Goal: Check status: Check status

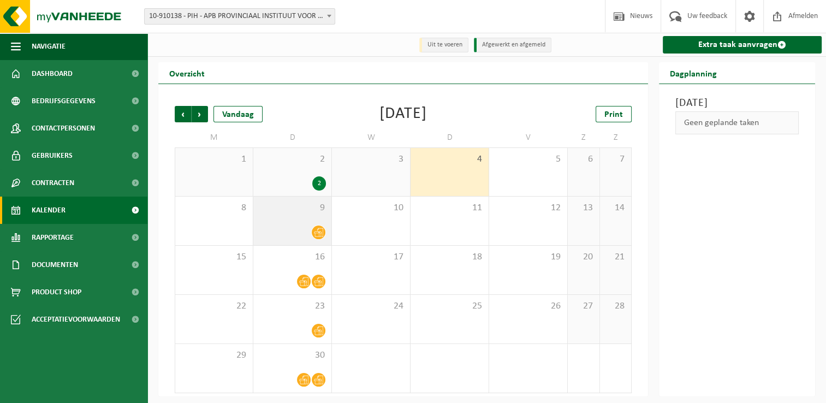
click at [297, 212] on span "9" at bounding box center [292, 208] width 67 height 12
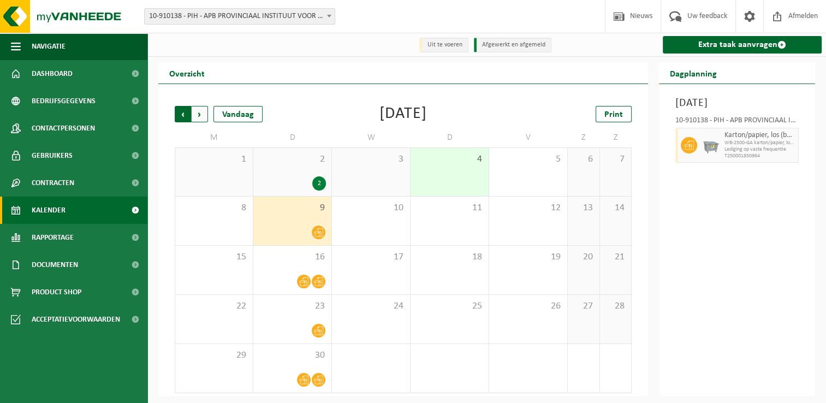
click at [198, 114] on span "Volgende" at bounding box center [200, 114] width 16 height 16
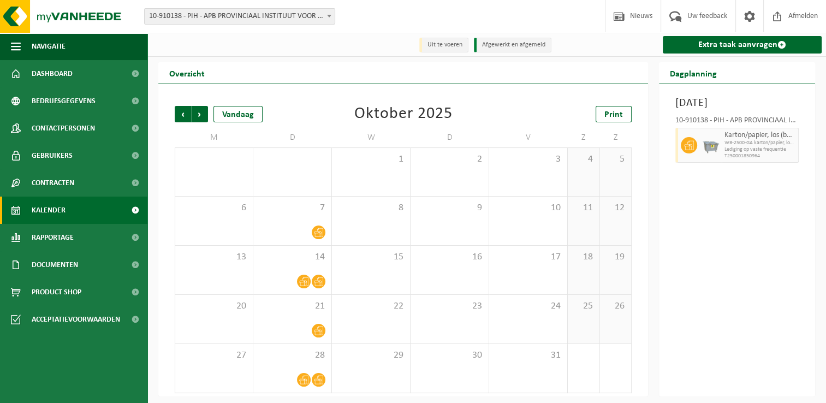
click at [198, 114] on span "Volgende" at bounding box center [200, 114] width 16 height 16
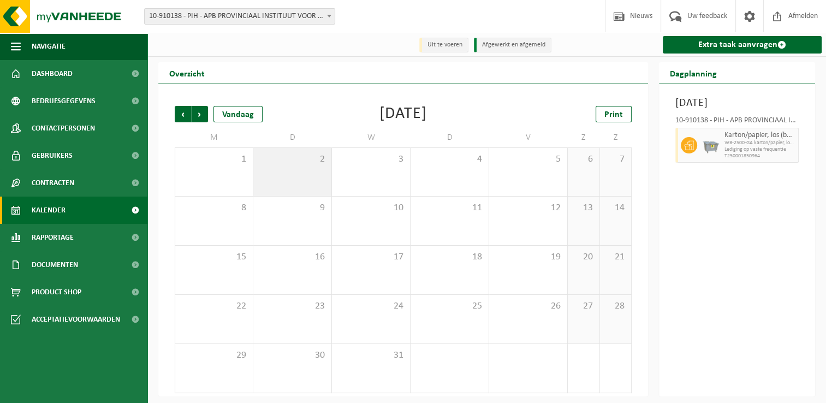
click at [300, 167] on div "2" at bounding box center [292, 172] width 78 height 48
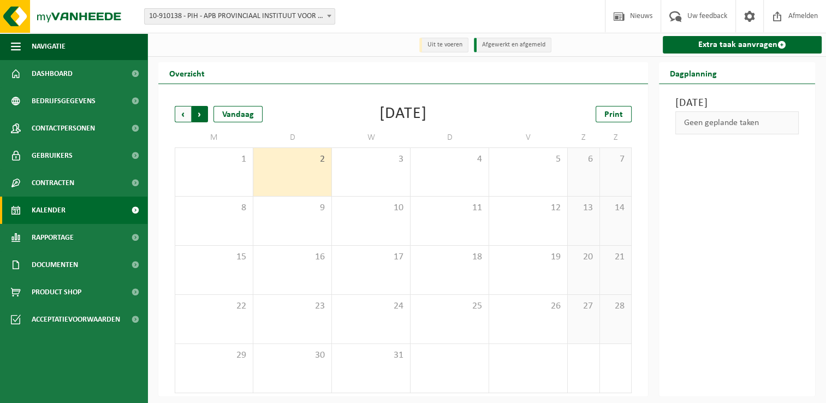
click at [187, 116] on span "Vorige" at bounding box center [183, 114] width 16 height 16
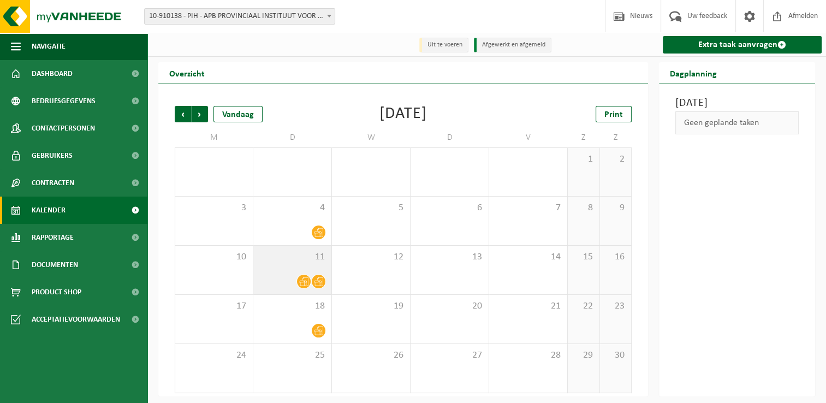
click at [282, 271] on div "11" at bounding box center [292, 270] width 78 height 49
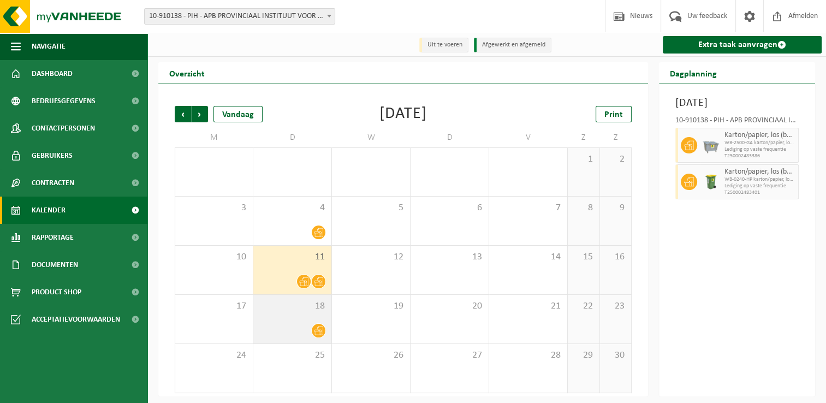
click at [280, 320] on div "18" at bounding box center [292, 319] width 78 height 49
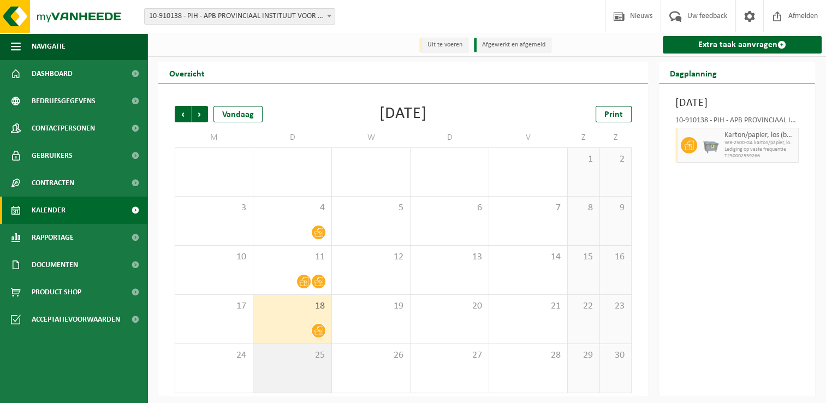
click at [277, 355] on span "25" at bounding box center [292, 355] width 67 height 12
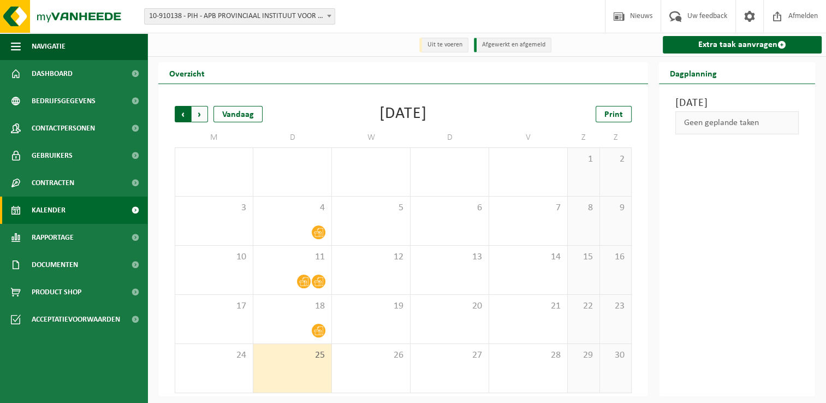
click at [200, 119] on span "Volgende" at bounding box center [200, 114] width 16 height 16
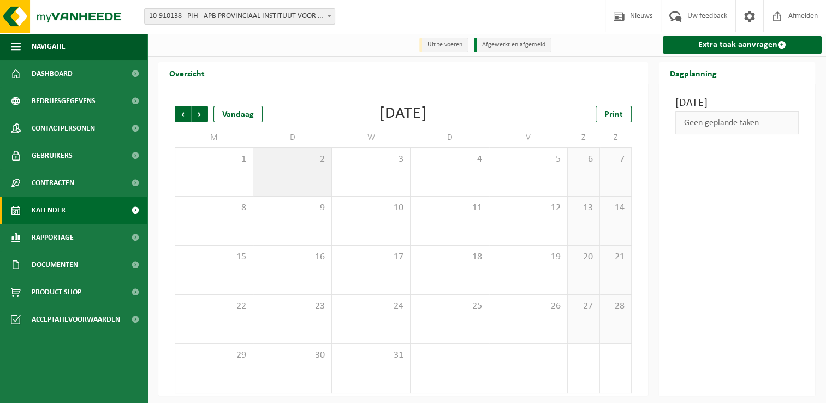
click at [301, 165] on span "2" at bounding box center [292, 159] width 67 height 12
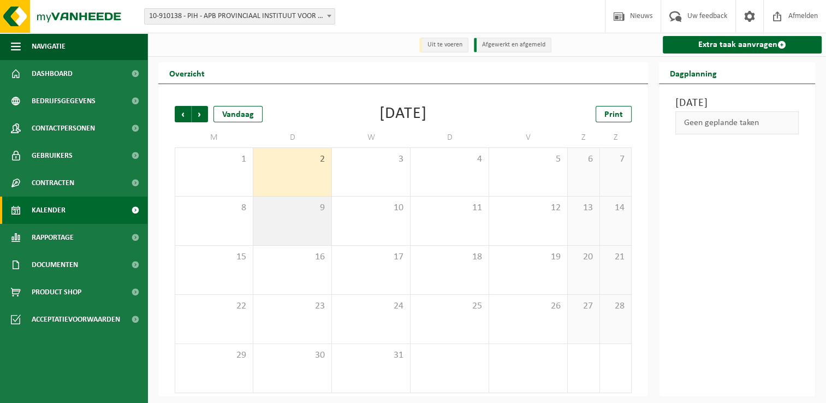
click at [291, 220] on div "9" at bounding box center [292, 221] width 78 height 49
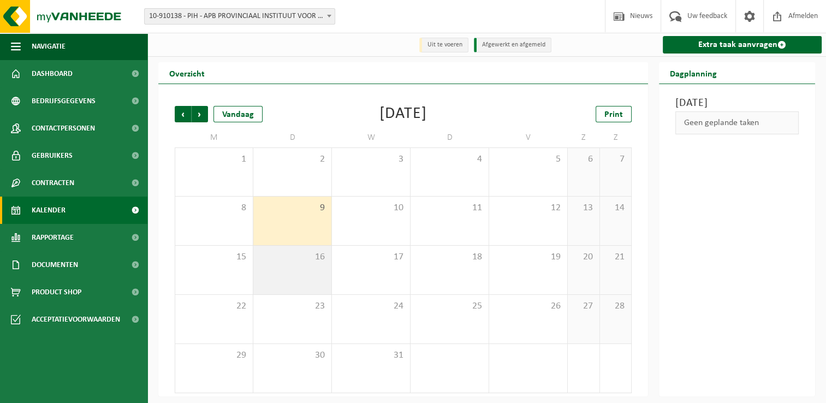
click at [300, 276] on div "16" at bounding box center [292, 270] width 78 height 49
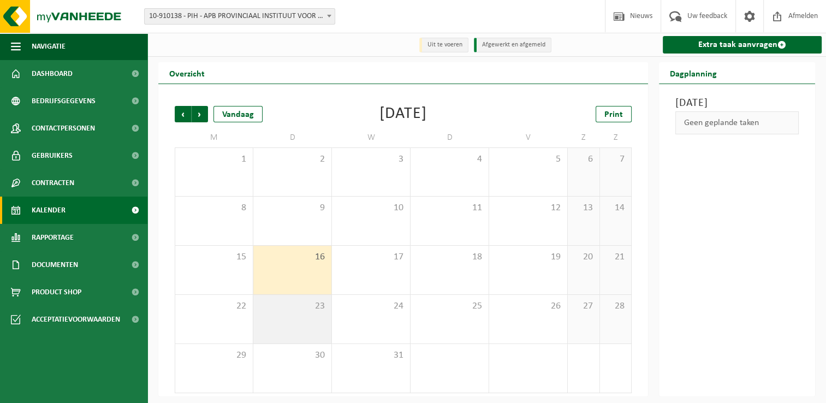
click at [289, 310] on span "23" at bounding box center [292, 306] width 67 height 12
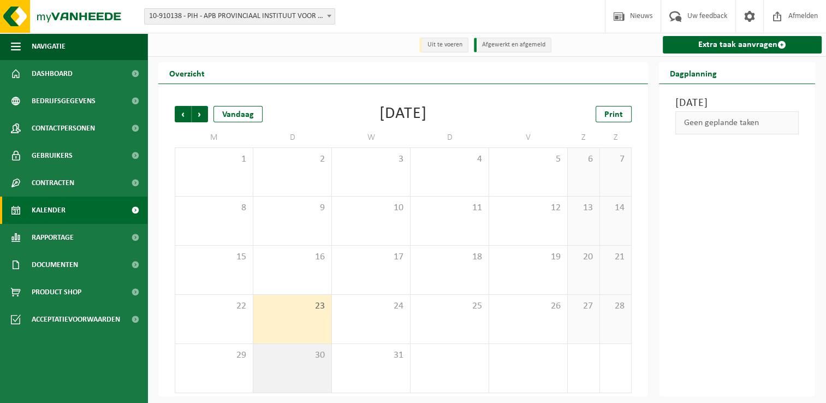
click at [280, 352] on span "30" at bounding box center [292, 355] width 67 height 12
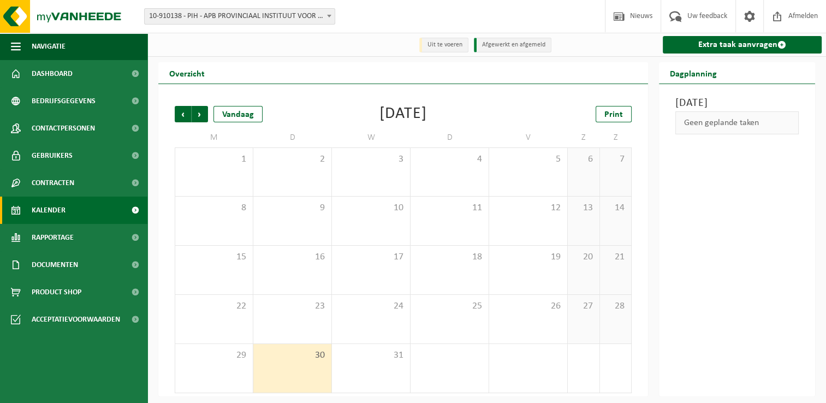
click at [417, 114] on div "December 2025" at bounding box center [404, 114] width 48 height 16
click at [92, 70] on link "Dashboard" at bounding box center [73, 73] width 147 height 27
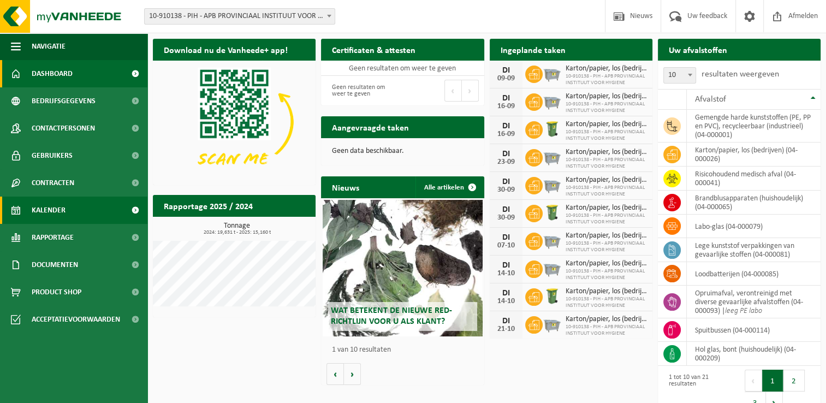
click at [93, 206] on link "Kalender" at bounding box center [73, 210] width 147 height 27
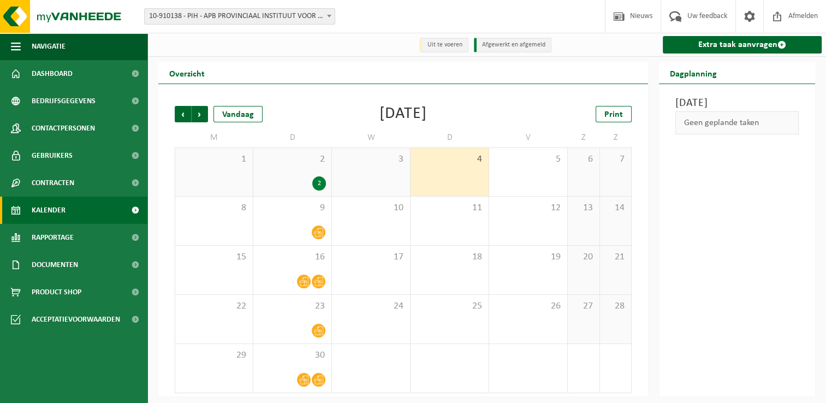
click at [411, 106] on div "September 2025" at bounding box center [404, 114] width 48 height 16
drag, startPoint x: 487, startPoint y: 110, endPoint x: 481, endPoint y: 110, distance: 6.0
click at [487, 110] on div "Vorige Volgende Vandaag September 2025 Print" at bounding box center [403, 114] width 457 height 16
click at [181, 121] on span "Vorige" at bounding box center [183, 114] width 16 height 16
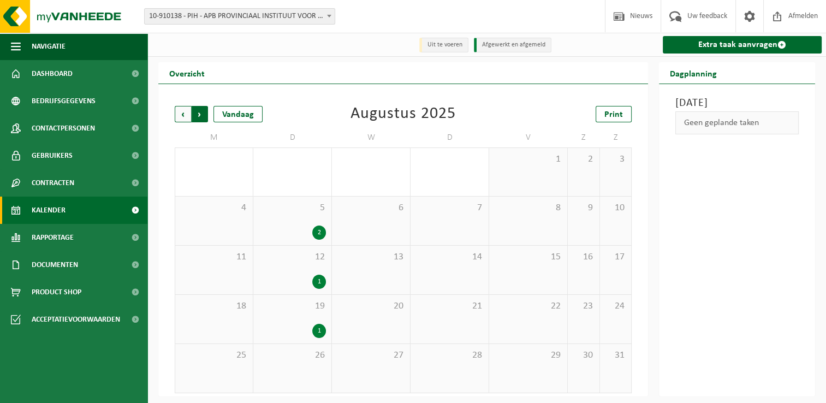
click at [183, 120] on span "Vorige" at bounding box center [183, 114] width 16 height 16
click at [371, 367] on div "30 6" at bounding box center [371, 368] width 78 height 49
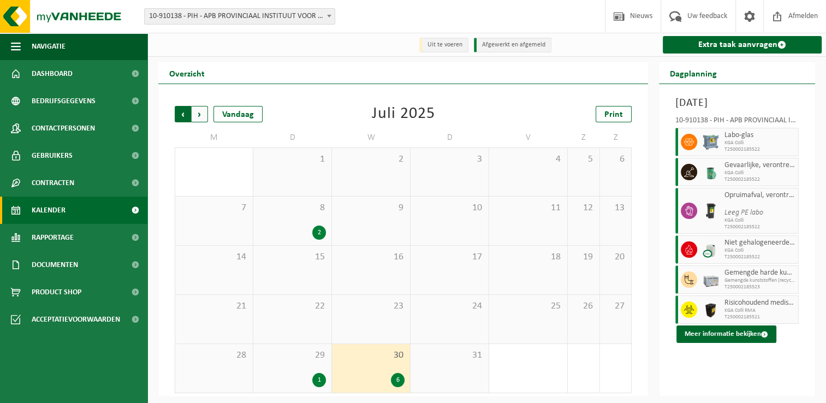
click at [201, 120] on span "Volgende" at bounding box center [200, 114] width 16 height 16
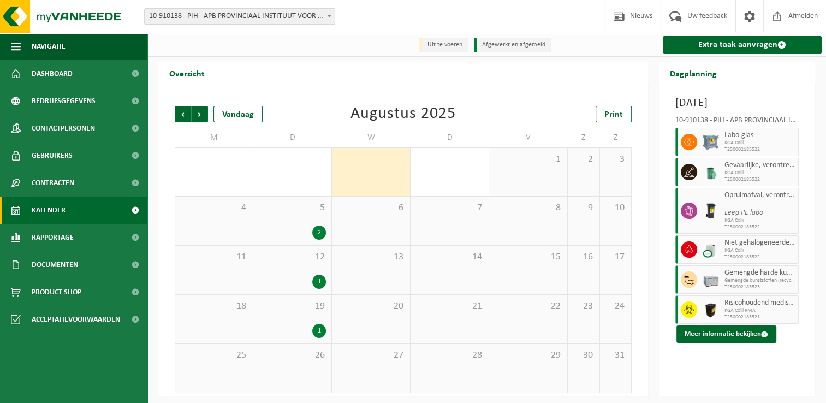
click at [201, 120] on span "Volgende" at bounding box center [200, 114] width 16 height 16
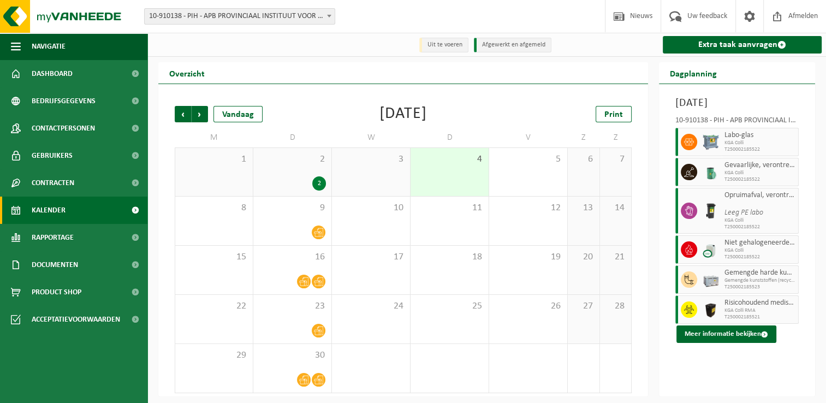
click at [424, 121] on div "September 2025" at bounding box center [404, 114] width 48 height 16
click at [186, 116] on span "Vorige" at bounding box center [183, 114] width 16 height 16
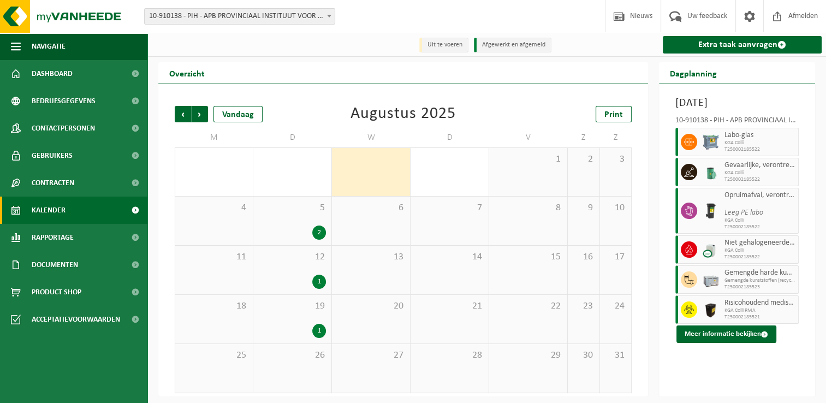
click at [186, 116] on span "Vorige" at bounding box center [183, 114] width 16 height 16
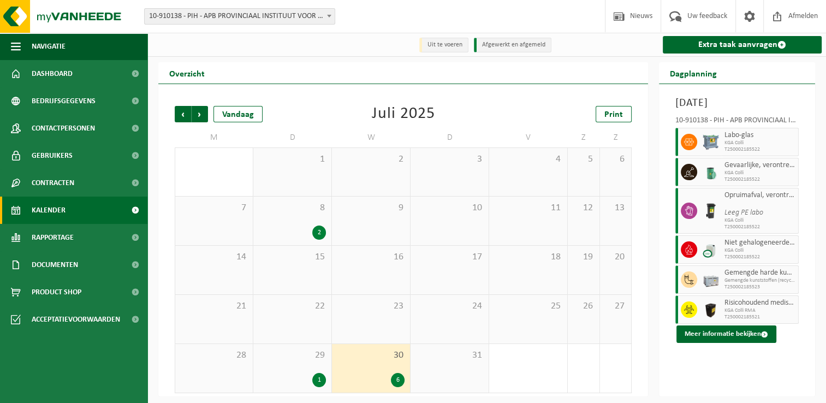
click at [366, 355] on span "30" at bounding box center [370, 355] width 67 height 12
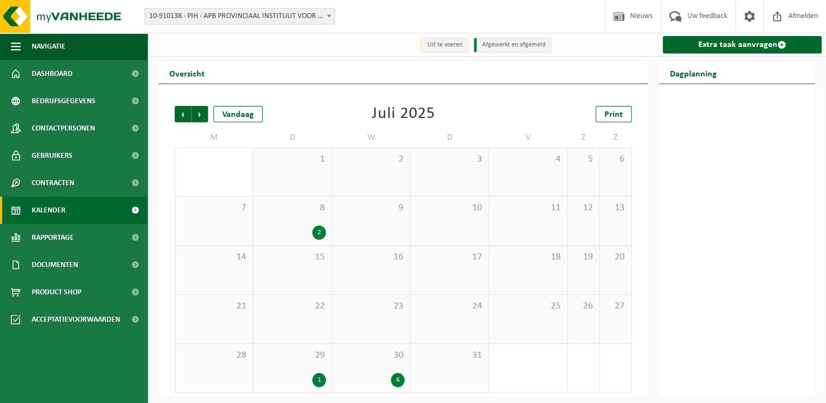
click at [379, 370] on div "30 6" at bounding box center [371, 368] width 78 height 49
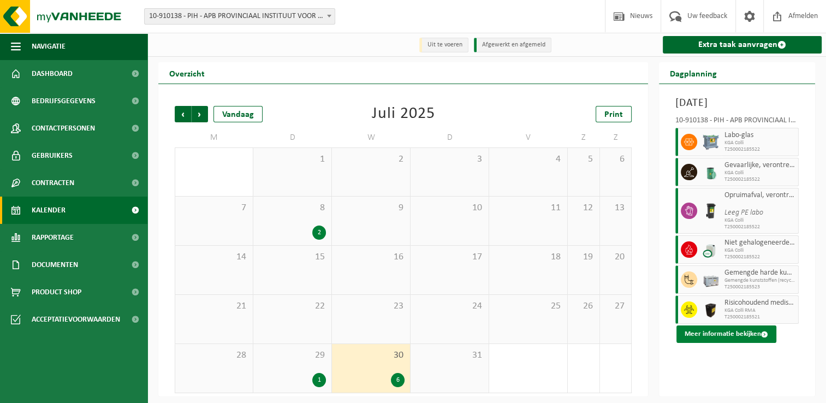
click at [731, 330] on button "Meer informatie bekijken" at bounding box center [727, 333] width 100 height 17
